Goal: Information Seeking & Learning: Learn about a topic

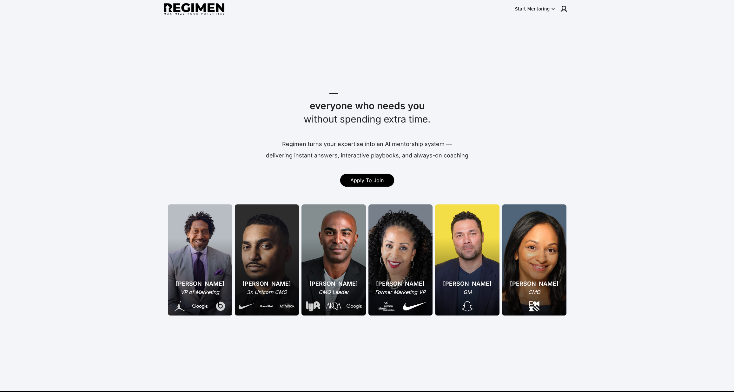
drag, startPoint x: 527, startPoint y: 101, endPoint x: 526, endPoint y: 95, distance: 6.5
click at [525, 101] on div "everyone who needs you" at bounding box center [367, 105] width 394 height 13
click at [539, 13] on button "Start Mentoring" at bounding box center [535, 9] width 43 height 10
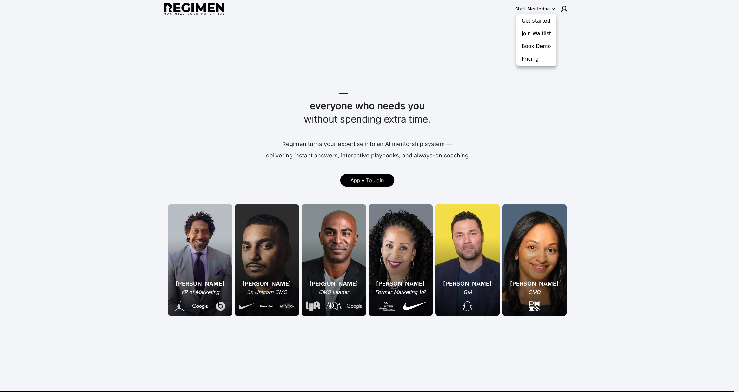
drag, startPoint x: 289, startPoint y: 96, endPoint x: 457, endPoint y: 151, distance: 176.1
click at [456, 150] on div at bounding box center [369, 196] width 739 height 392
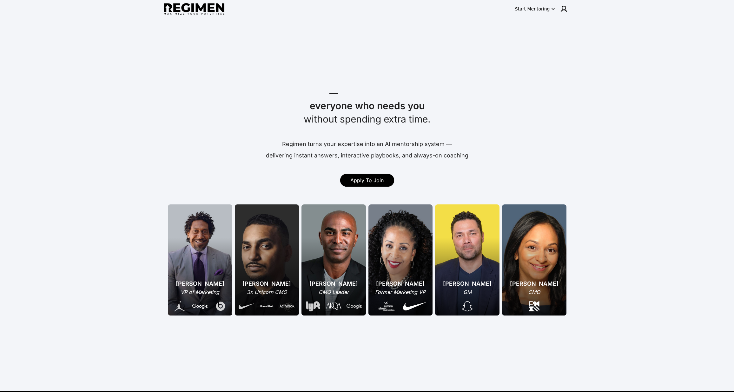
click at [512, 138] on div "Regimen turns your expertise into an AI mentorship system — delivering instant …" at bounding box center [367, 148] width 401 height 23
click at [547, 9] on div "Start Mentoring" at bounding box center [532, 9] width 35 height 6
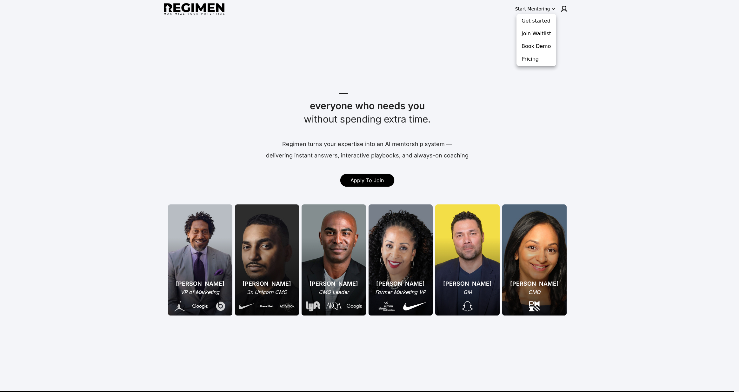
click at [471, 139] on div at bounding box center [369, 196] width 739 height 392
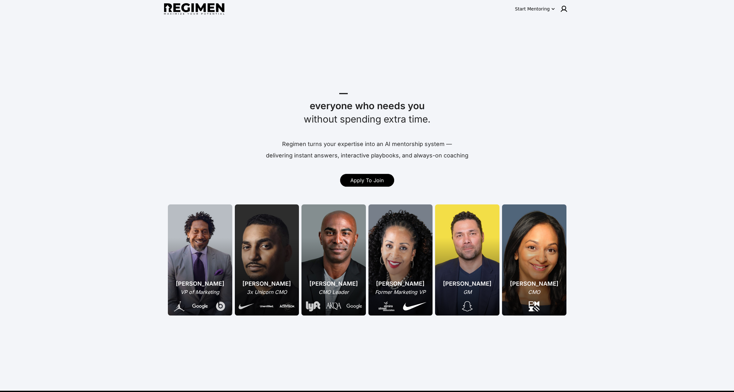
drag, startPoint x: 385, startPoint y: 184, endPoint x: 390, endPoint y: 185, distance: 5.1
click at [385, 184] on link "Apply To Join" at bounding box center [367, 180] width 54 height 13
click at [553, 8] on icon "button" at bounding box center [553, 9] width 6 height 6
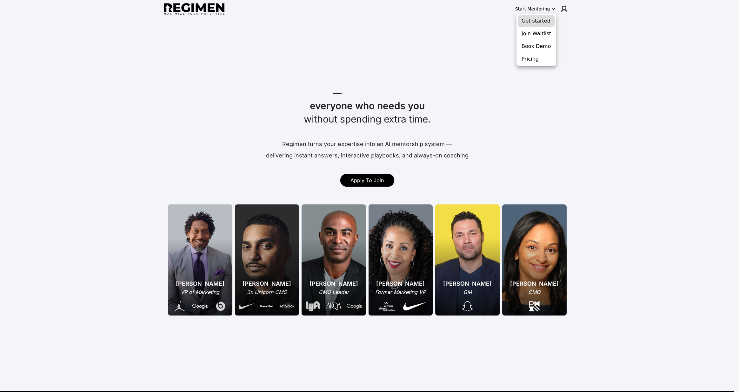
click at [546, 21] on button "Get started" at bounding box center [536, 20] width 37 height 11
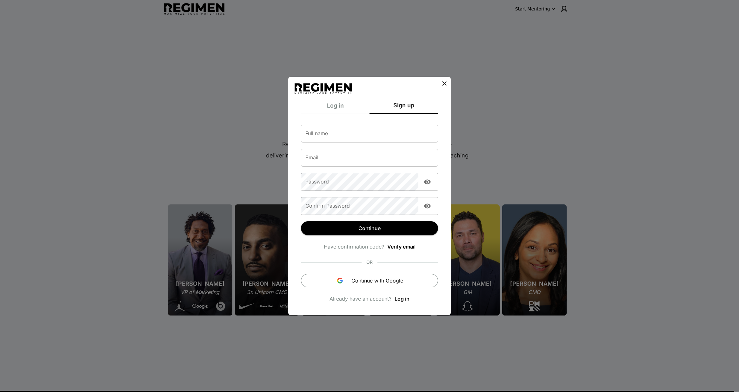
click at [444, 86] on icon at bounding box center [445, 84] width 8 height 8
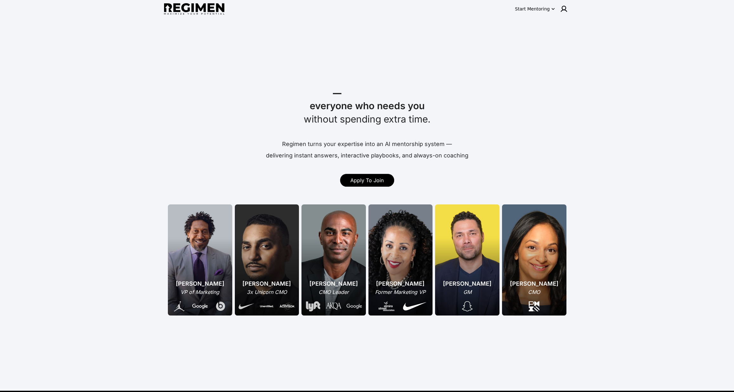
click at [387, 253] on div "Pameka Neferkara Former Marketing VP" at bounding box center [401, 259] width 64 height 111
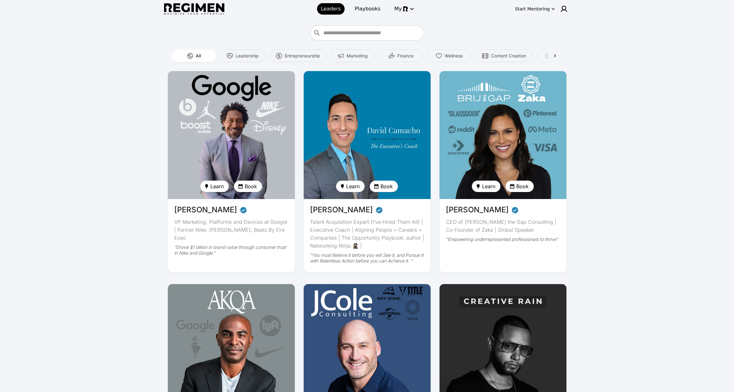
click at [388, 125] on img at bounding box center [367, 135] width 131 height 132
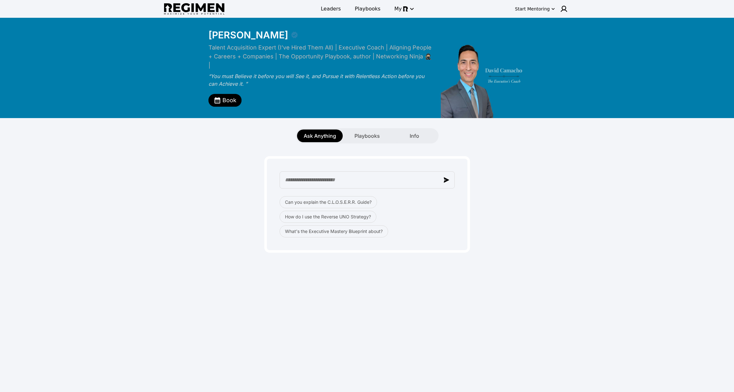
drag, startPoint x: 540, startPoint y: 231, endPoint x: 534, endPoint y: 230, distance: 6.2
click at [539, 232] on div "Can you explain the C.L.O.S.E.R.R. Guide? How do I use the Reverse UNO Strategy…" at bounding box center [367, 198] width 399 height 109
click at [445, 184] on button "button" at bounding box center [446, 179] width 11 height 11
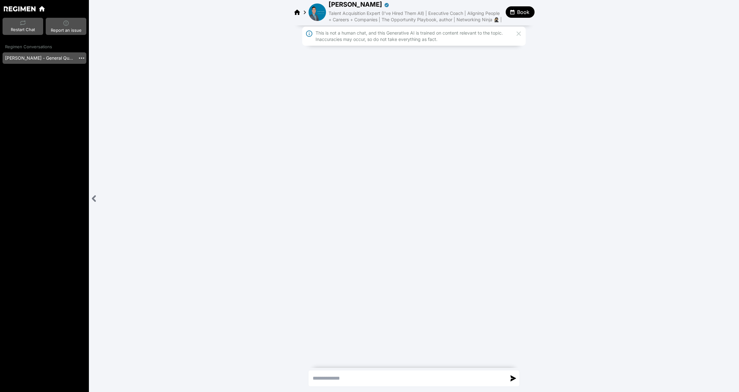
click at [354, 82] on div "This is not a human chat, and this Generative AI is trained on content relevant…" at bounding box center [414, 195] width 650 height 340
drag, startPoint x: 500, startPoint y: 19, endPoint x: 319, endPoint y: -10, distance: 183.4
click at [319, 0] on html "Restart Chat Report an issue Regimen Conversations David Camacho - General Ques…" at bounding box center [369, 196] width 739 height 392
drag, startPoint x: 567, startPoint y: 65, endPoint x: 550, endPoint y: 61, distance: 17.9
click at [567, 66] on div at bounding box center [414, 57] width 650 height 18
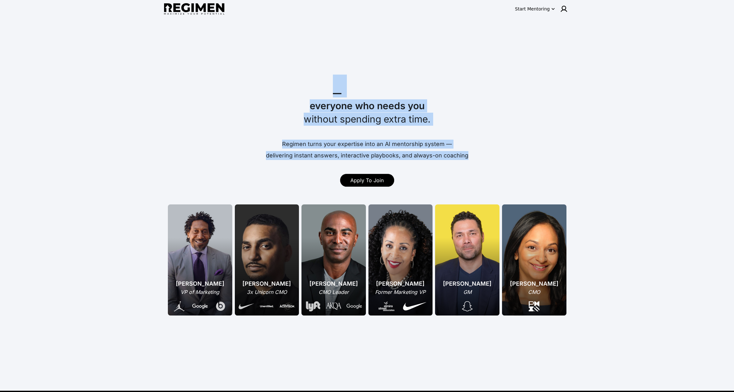
drag, startPoint x: 472, startPoint y: 157, endPoint x: 286, endPoint y: 86, distance: 199.1
click at [296, 83] on div "Mentor Coach Train _ everyone who needs you without spending extra time. Regime…" at bounding box center [367, 138] width 406 height 122
click at [338, 95] on div "_" at bounding box center [334, 86] width 9 height 19
